Goal: Task Accomplishment & Management: Use online tool/utility

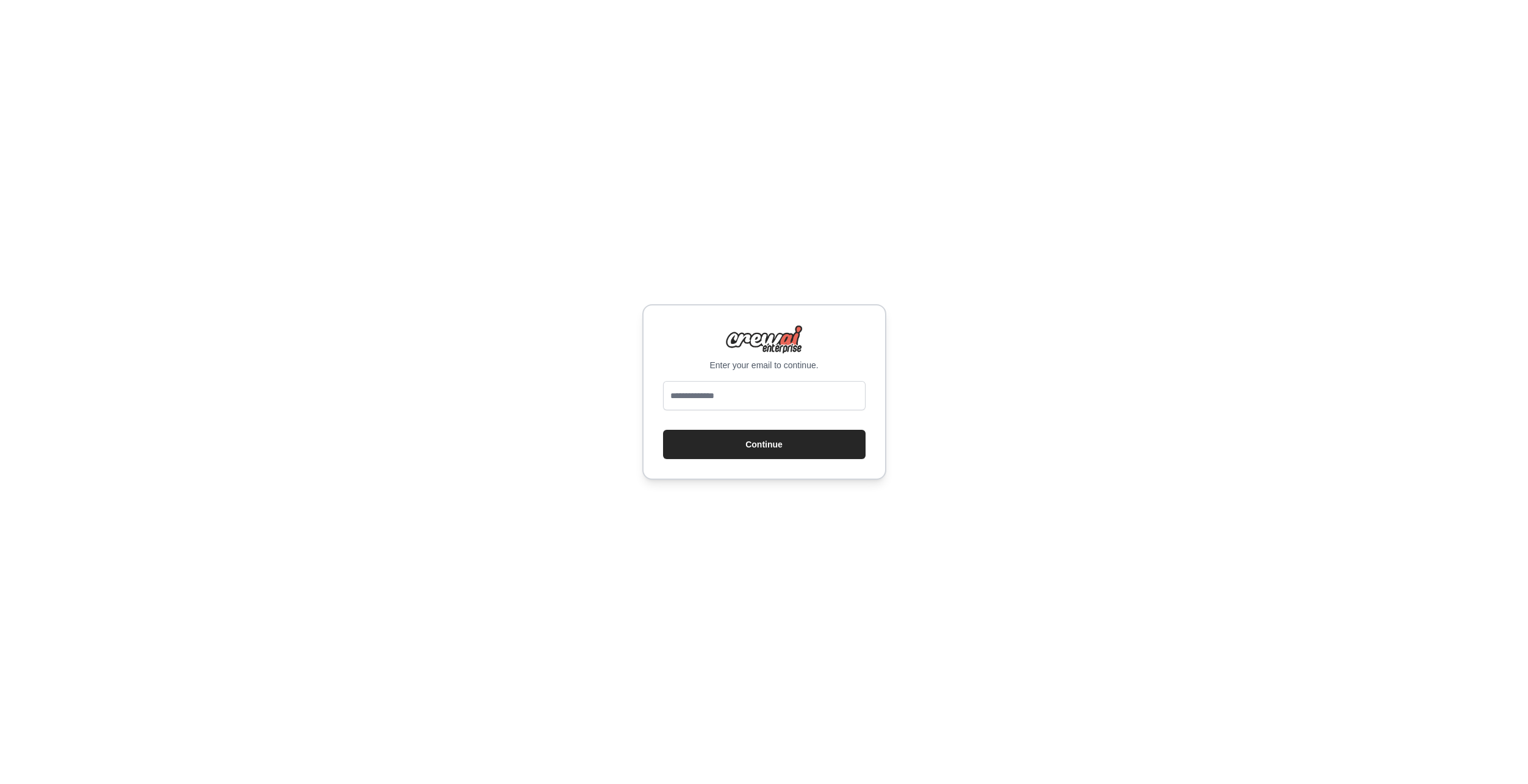
type input "**********"
click at [755, 445] on button "Continue" at bounding box center [764, 444] width 203 height 29
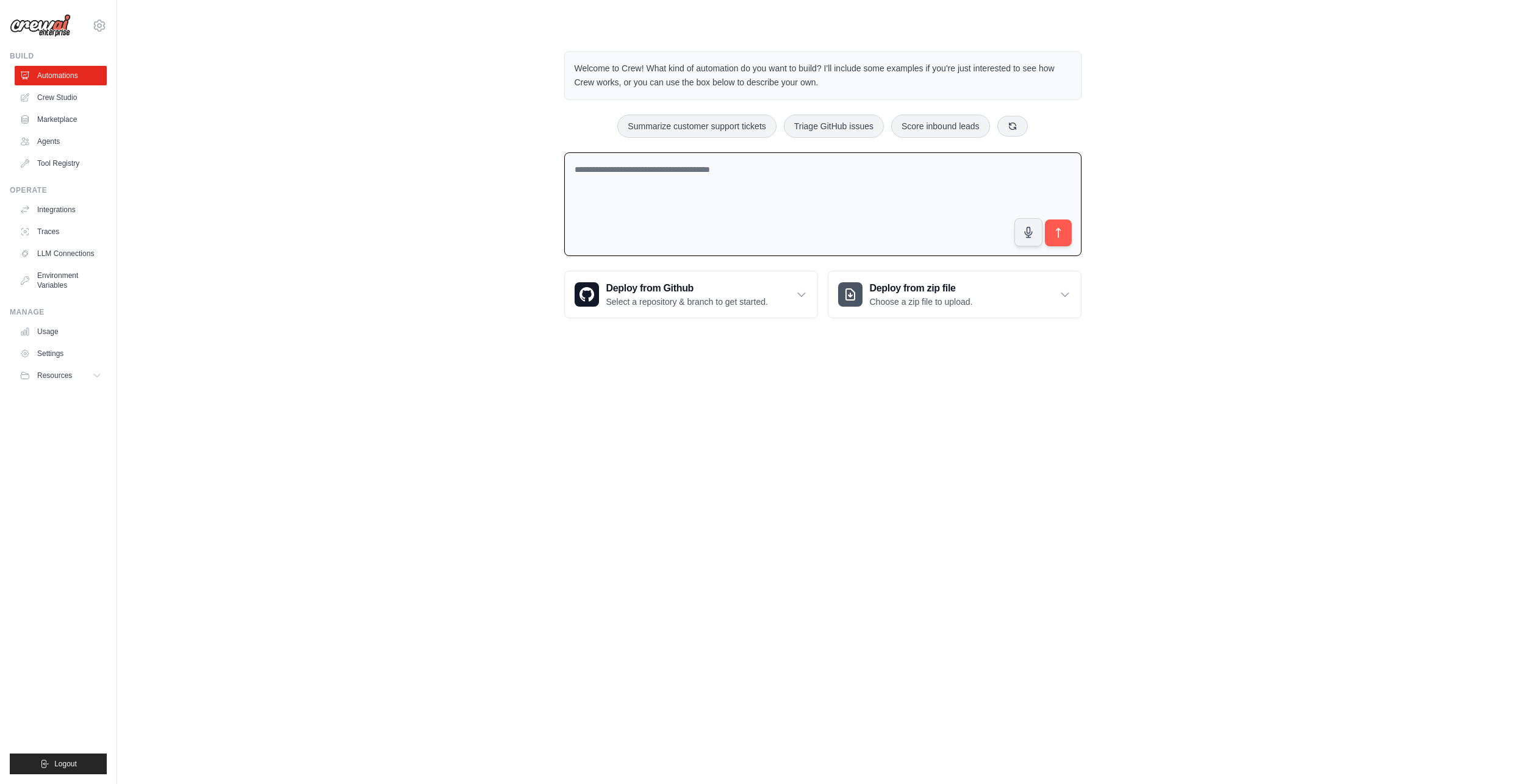
click at [682, 193] on textarea at bounding box center [823, 204] width 517 height 104
type textarea "**********"
click at [1065, 232] on button "submit" at bounding box center [1058, 233] width 27 height 27
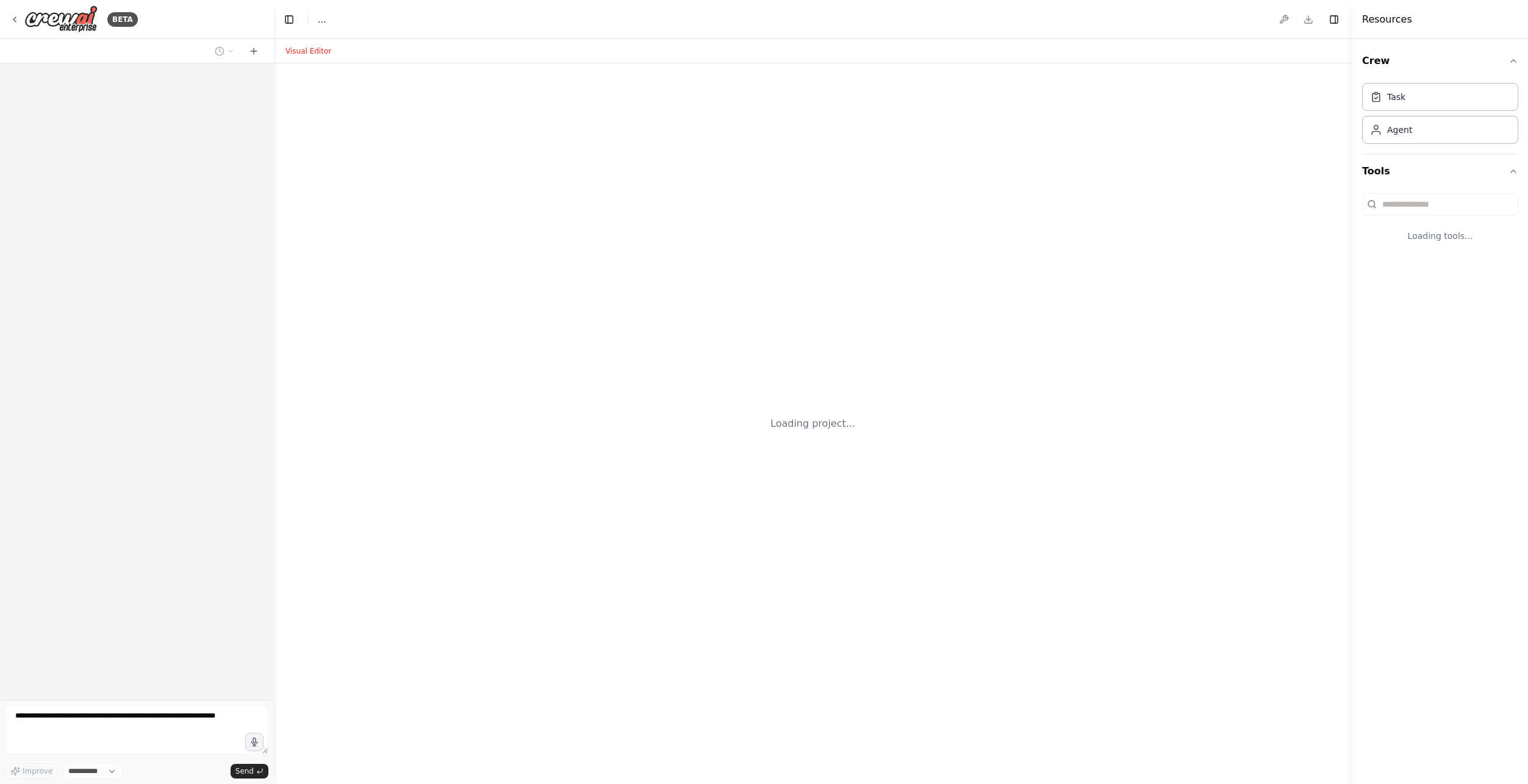
select select "****"
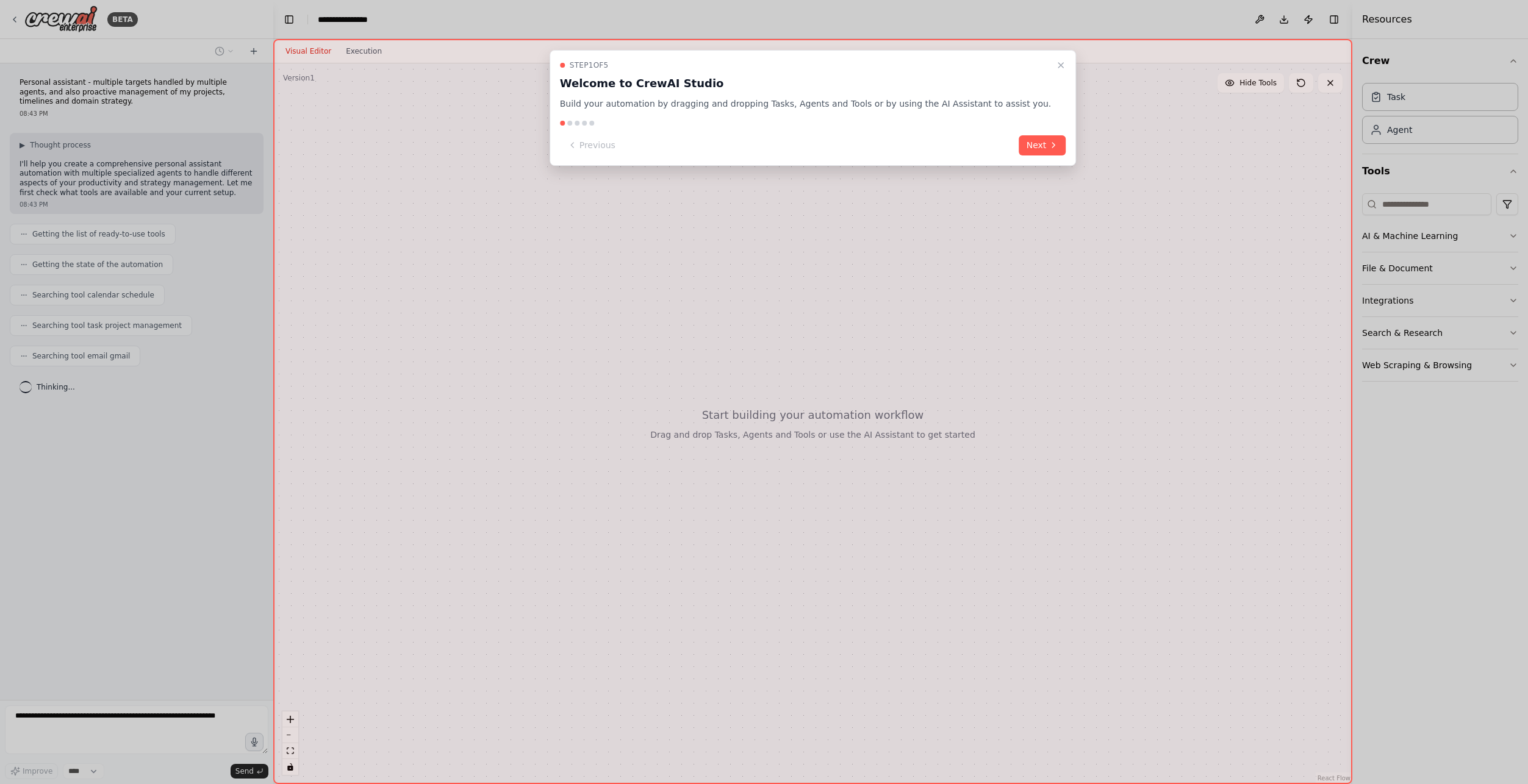
click at [1019, 148] on button "Next" at bounding box center [1042, 145] width 47 height 20
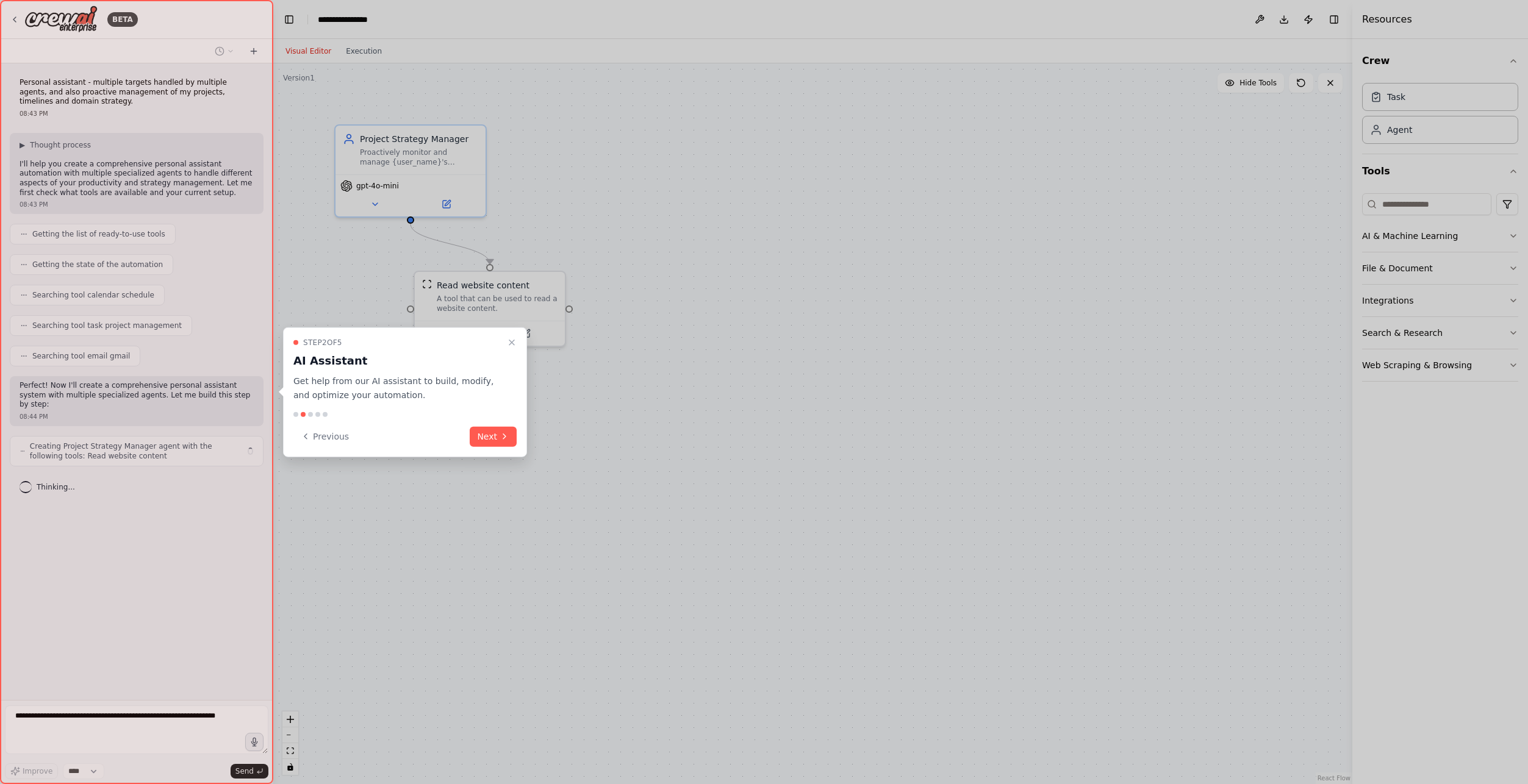
click at [499, 440] on button "Next" at bounding box center [493, 436] width 47 height 20
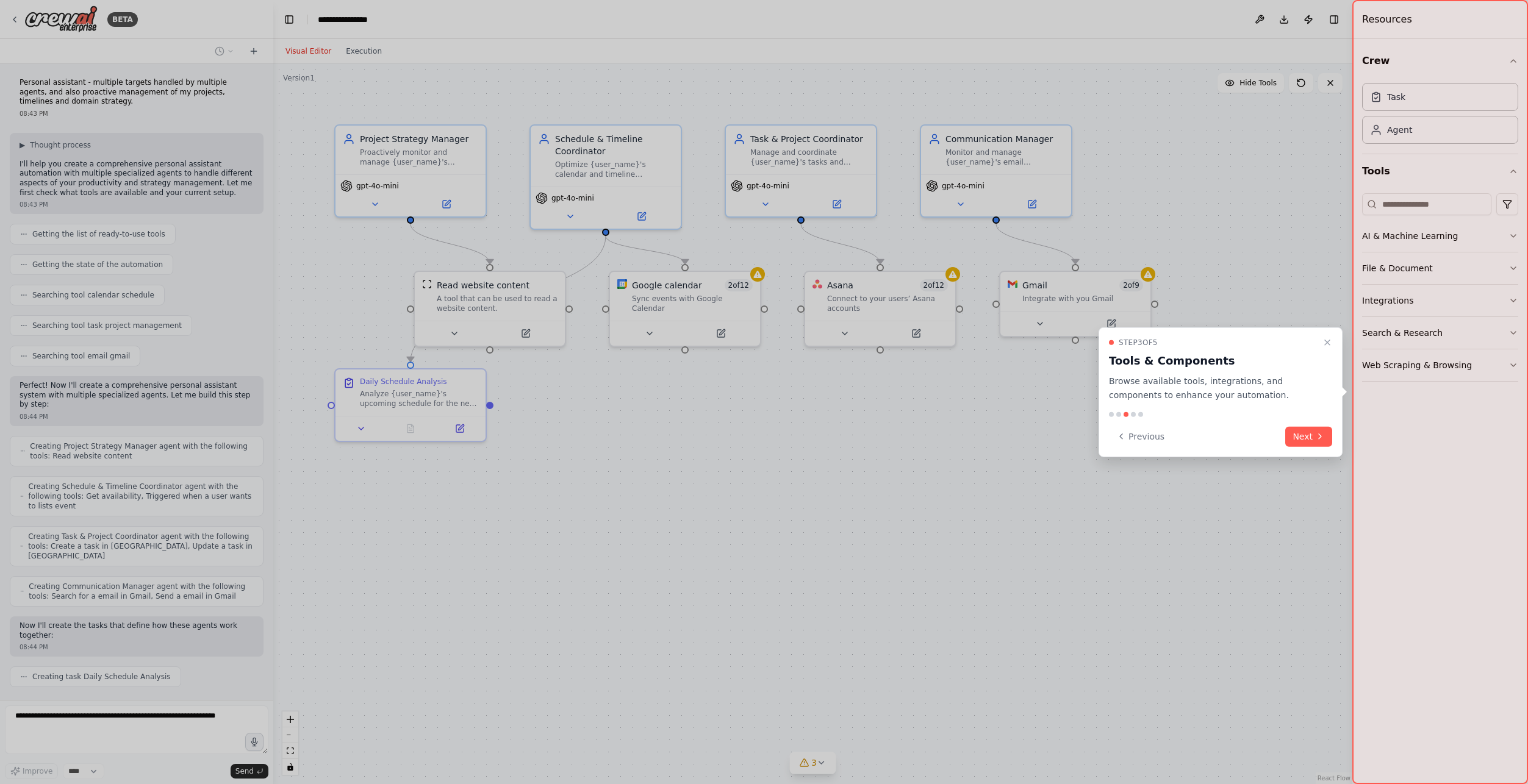
click at [1319, 441] on icon at bounding box center [1320, 436] width 10 height 10
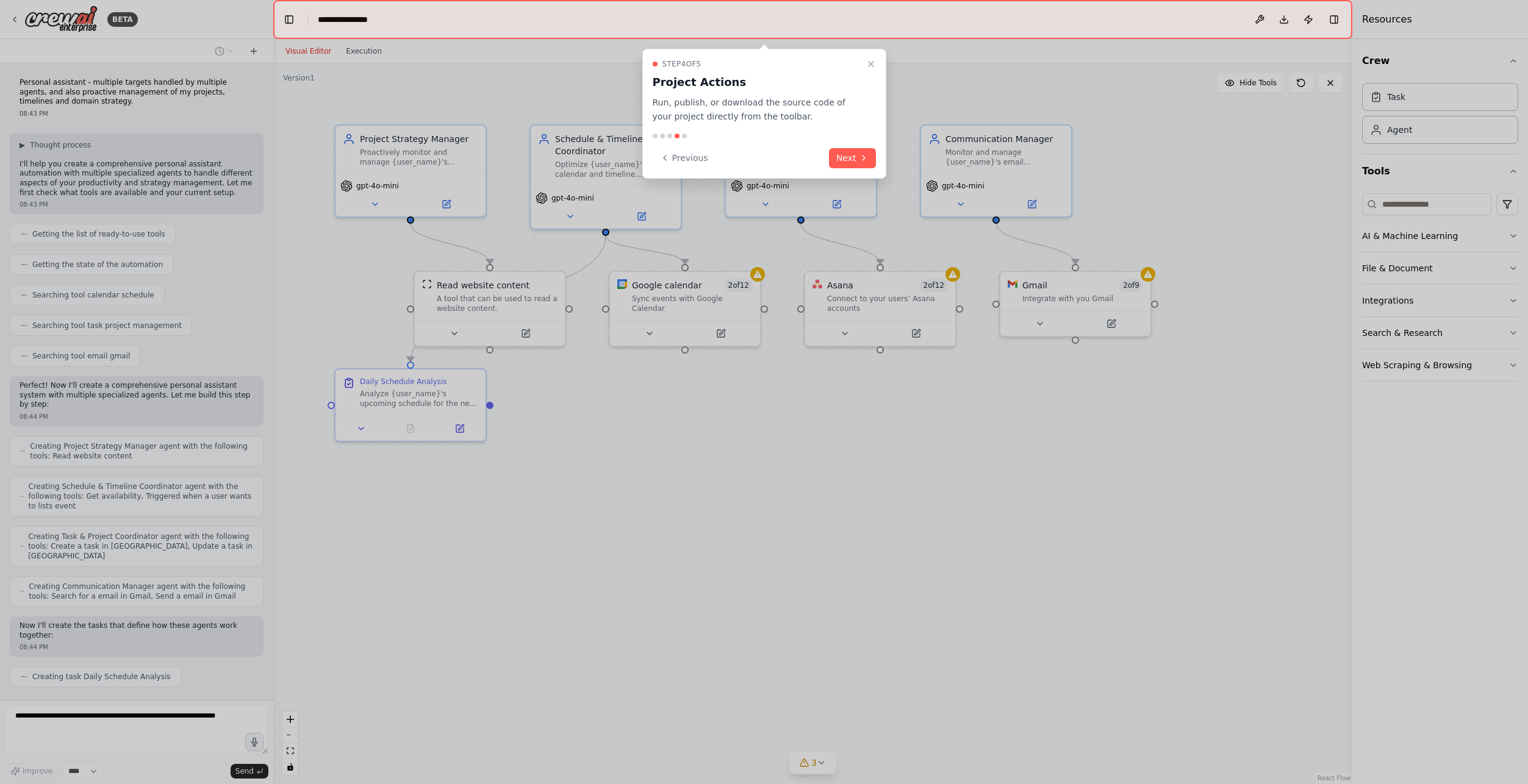
scroll to position [30, 0]
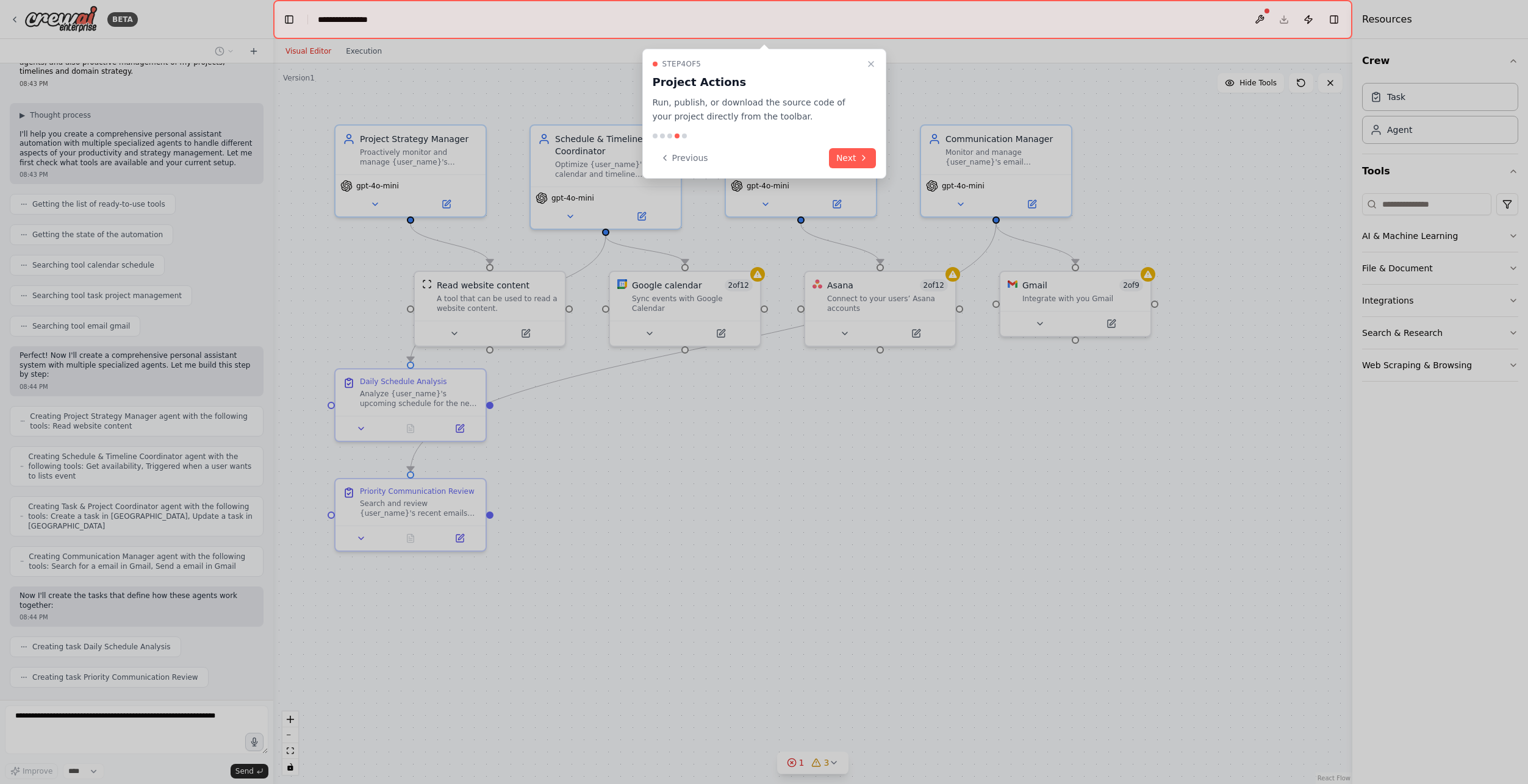
click at [853, 157] on button "Next" at bounding box center [852, 158] width 47 height 20
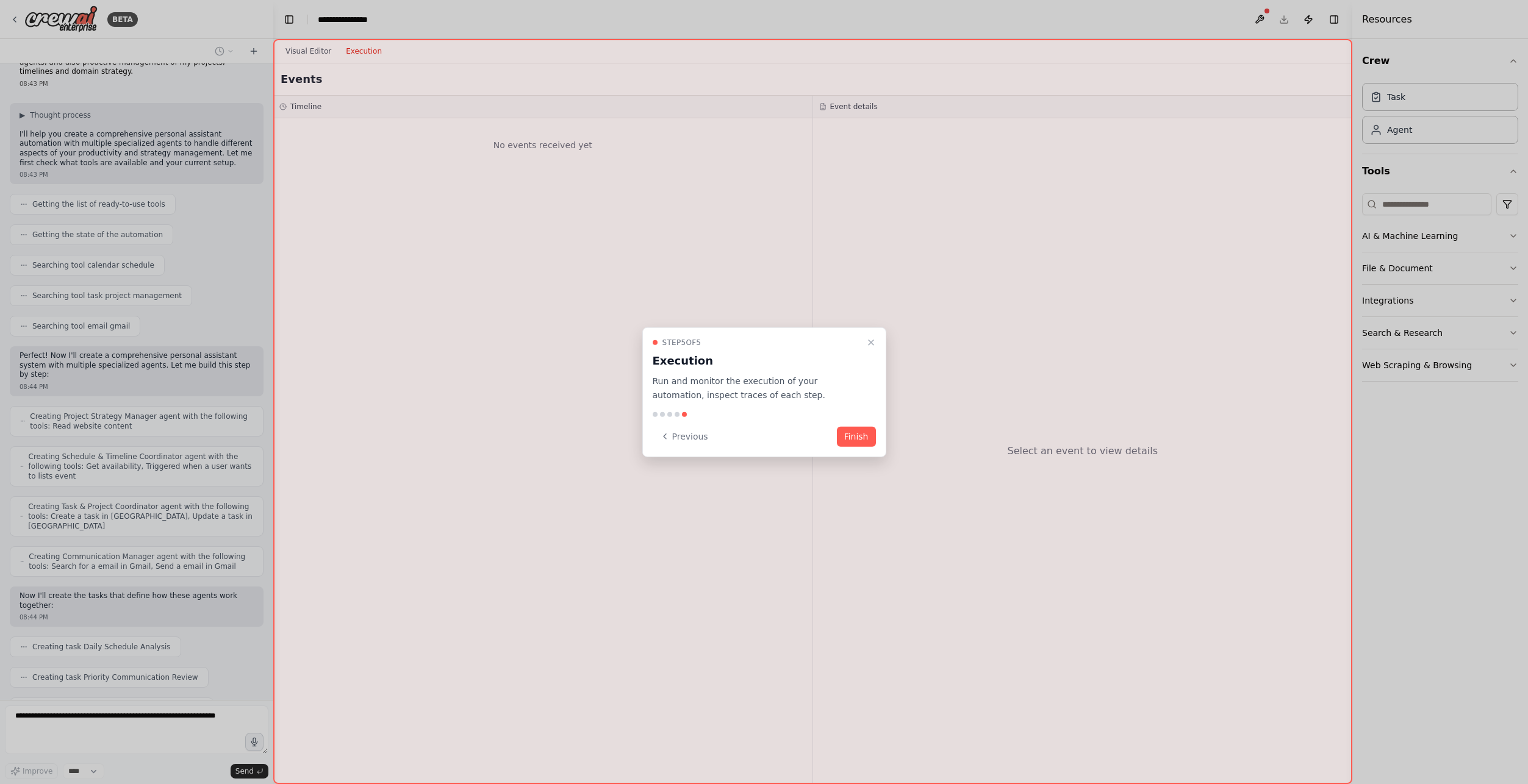
scroll to position [61, 0]
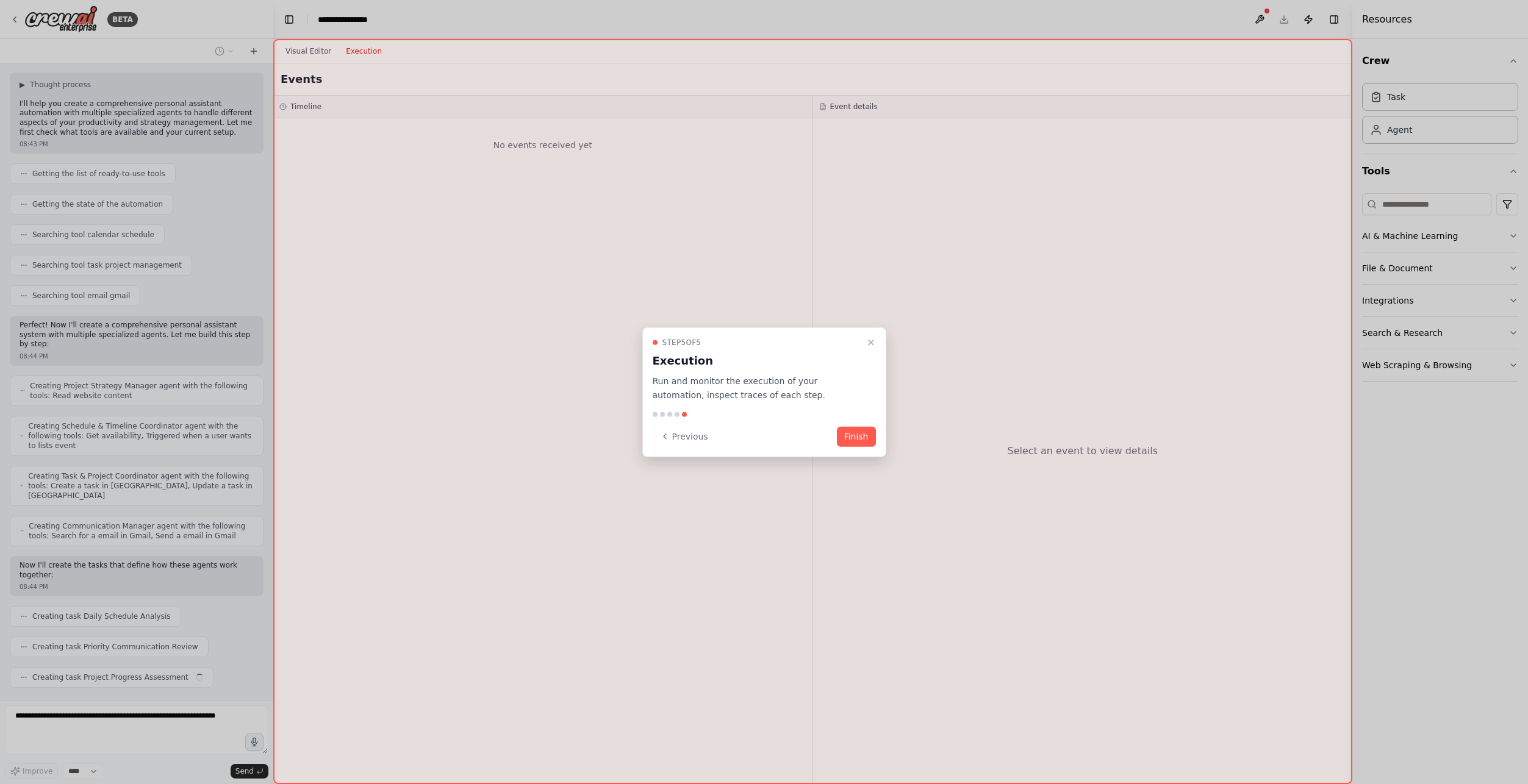
click at [860, 442] on button "Finish" at bounding box center [857, 436] width 39 height 20
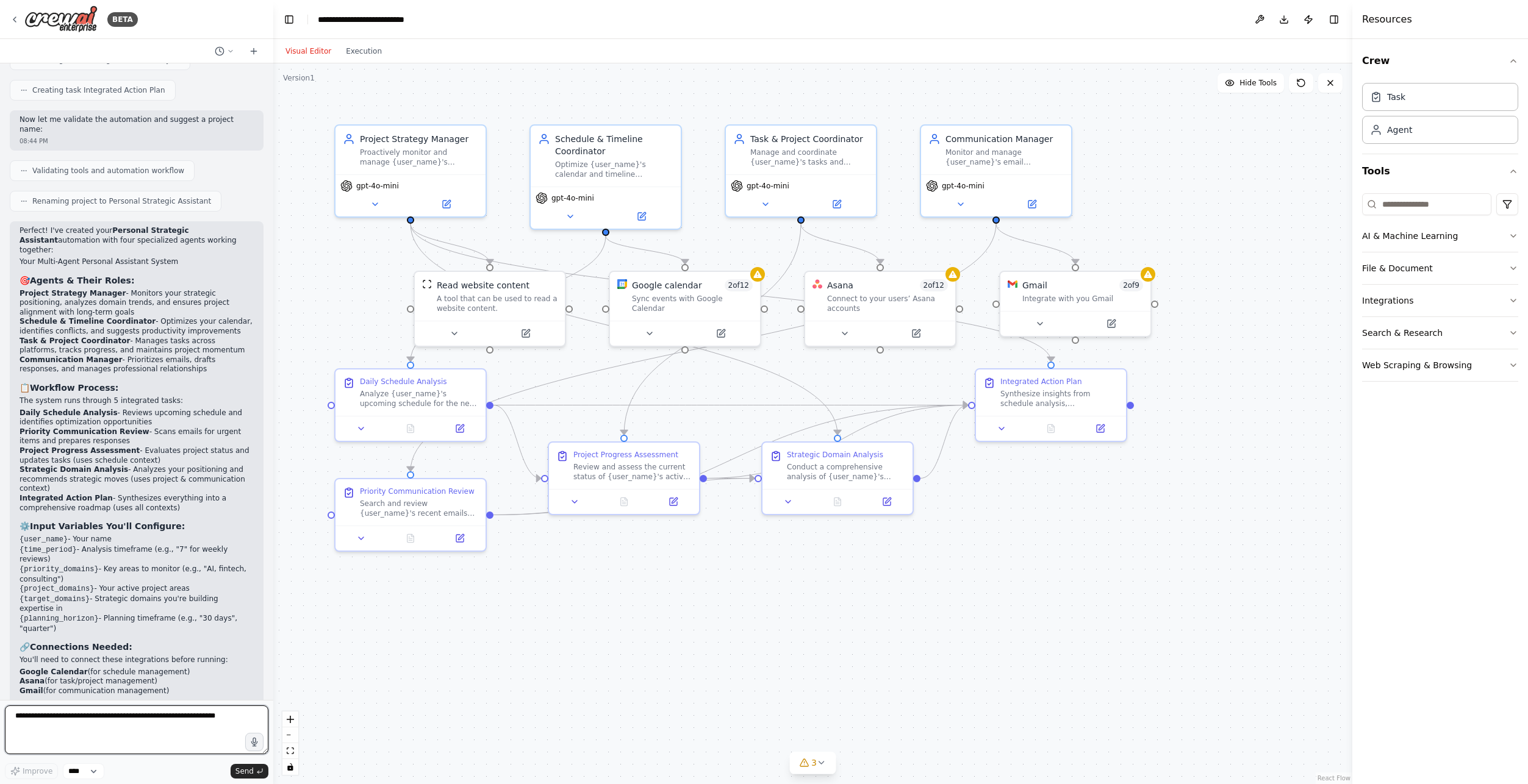
scroll to position [718, 0]
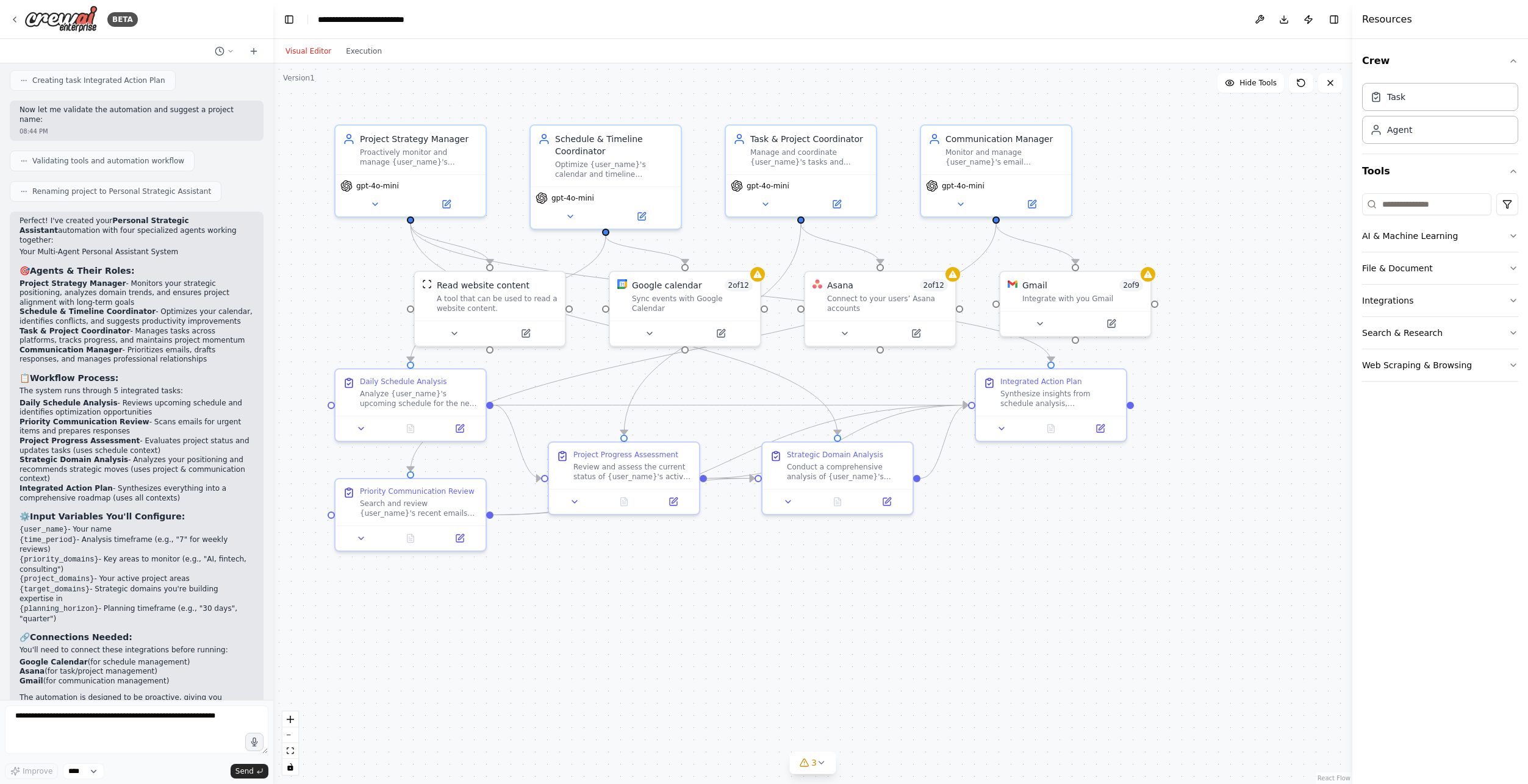
click at [1505, 299] on button "Integrations" at bounding box center [1440, 300] width 156 height 32
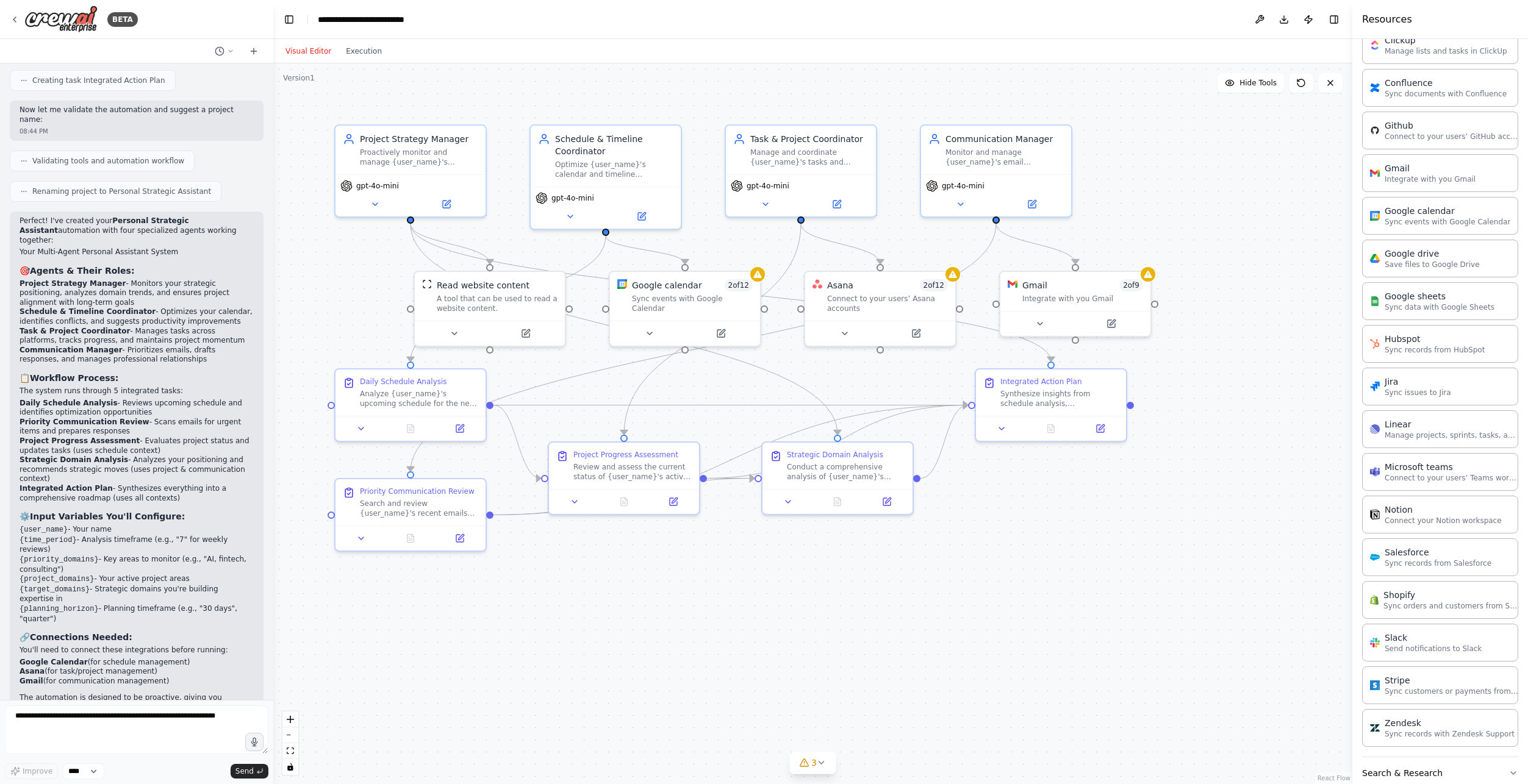
scroll to position [427, 0]
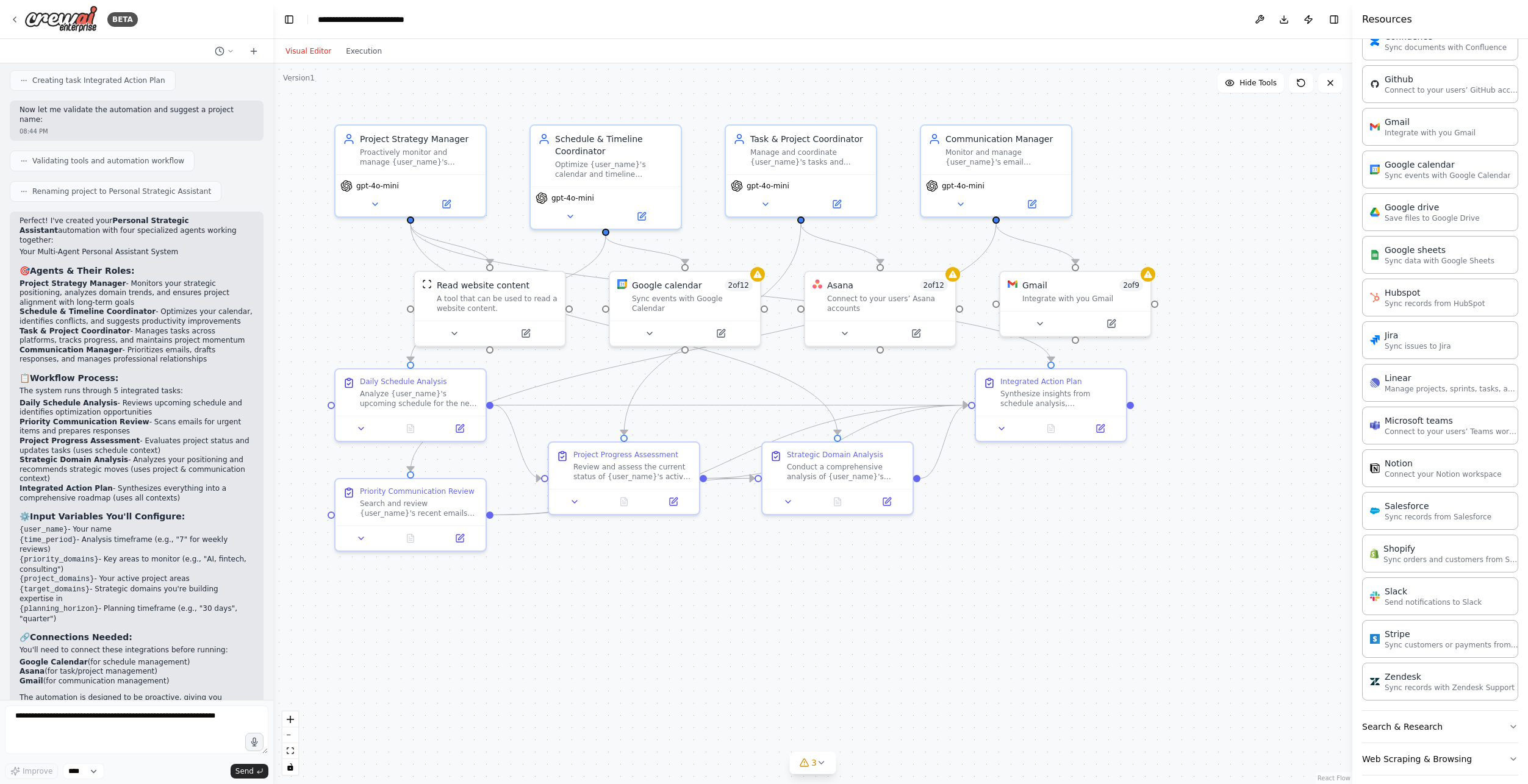
click at [1218, 498] on div ".deletable-edge-delete-btn { width: 20px; height: 20px; border: 0px solid #ffff…" at bounding box center [813, 424] width 1079 height 721
